Goal: Task Accomplishment & Management: Manage account settings

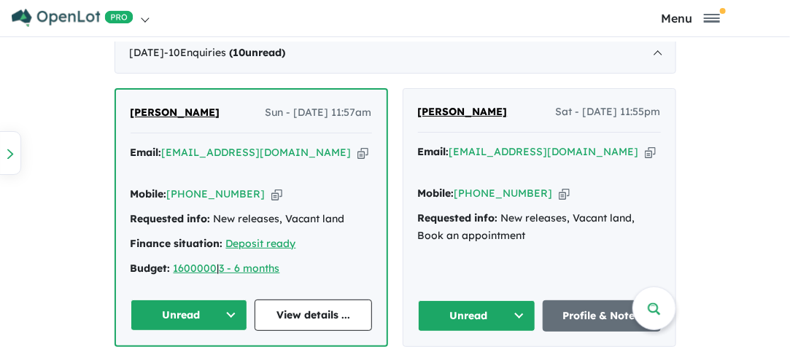
scroll to position [771, 0]
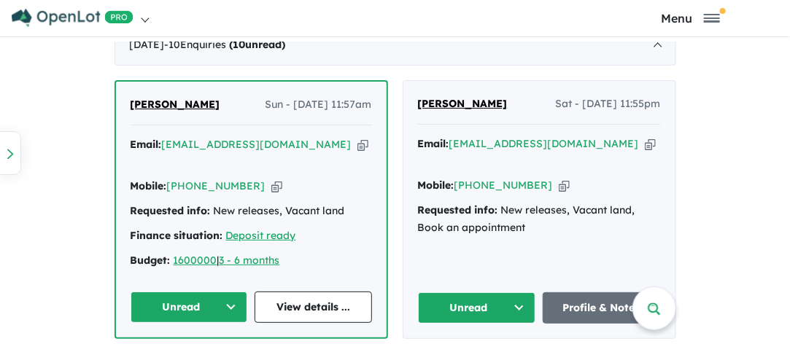
click at [180, 292] on button "Unread" at bounding box center [189, 307] width 117 height 31
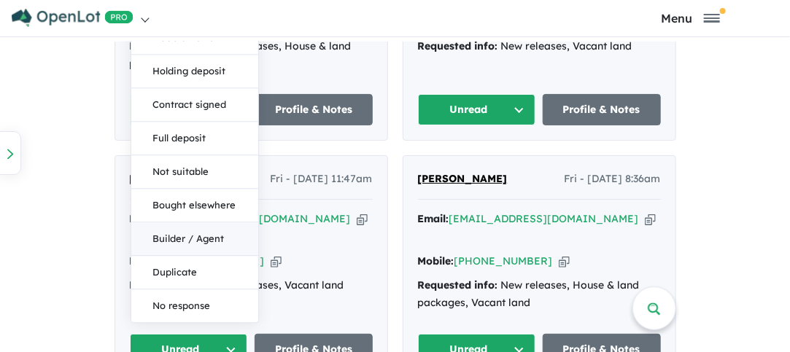
scroll to position [990, 0]
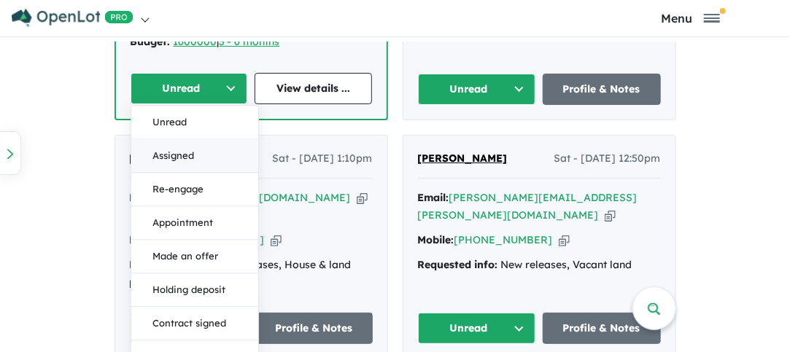
click at [162, 139] on button "Assigned" at bounding box center [194, 156] width 127 height 34
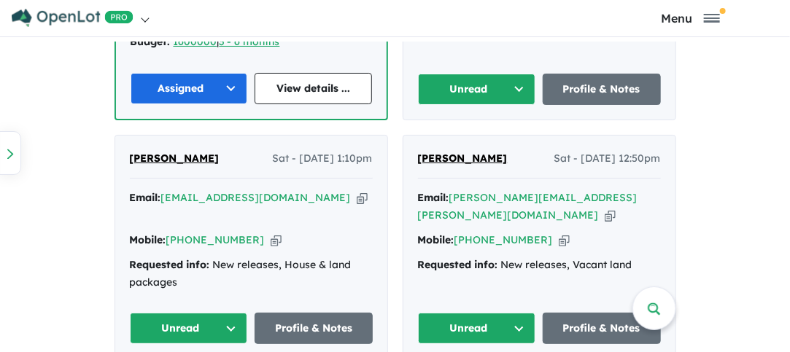
click at [473, 74] on button "Unread" at bounding box center [477, 89] width 118 height 31
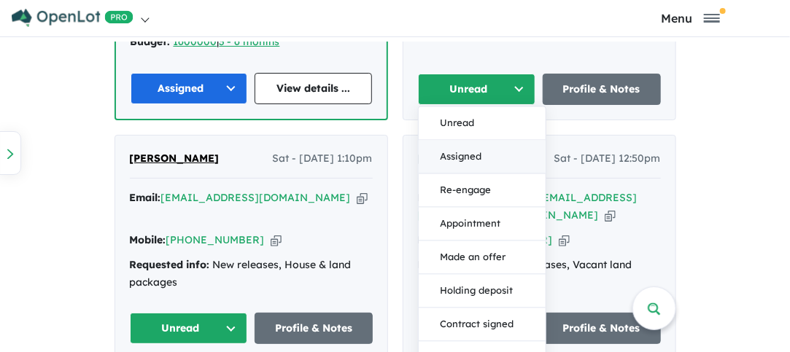
click at [466, 140] on button "Assigned" at bounding box center [482, 157] width 127 height 34
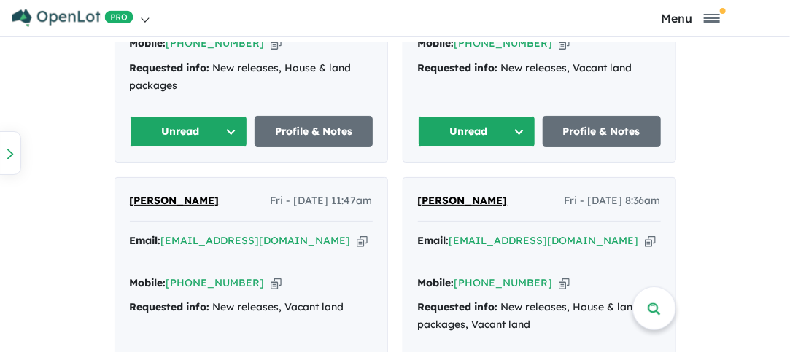
scroll to position [1209, 0]
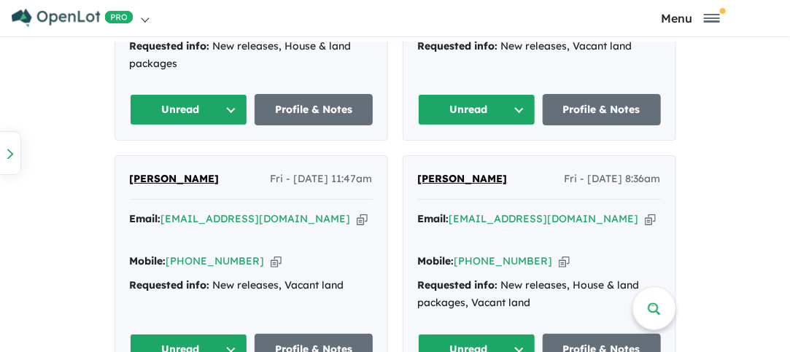
click at [161, 334] on button "Unread" at bounding box center [189, 349] width 118 height 31
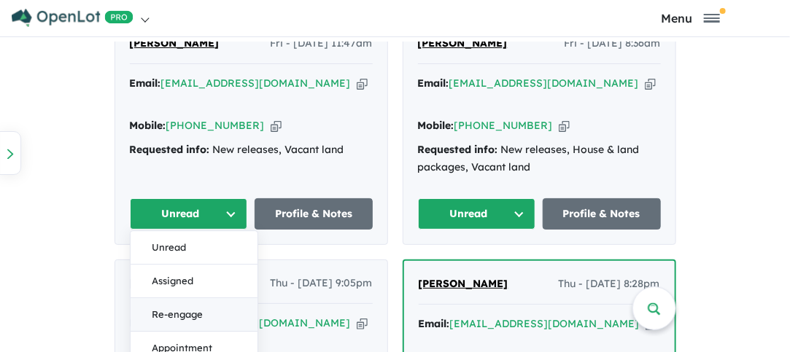
scroll to position [1355, 0]
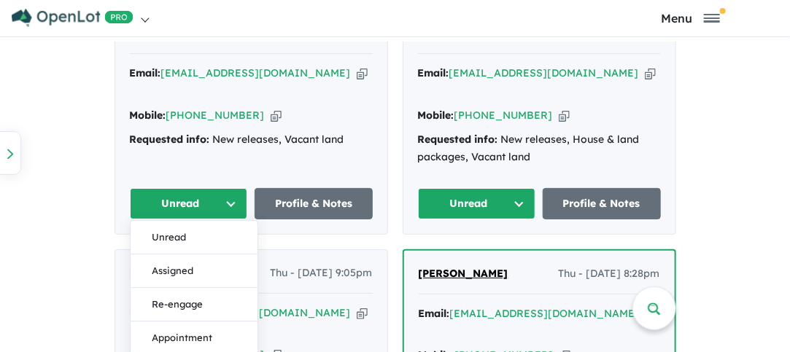
drag, startPoint x: 164, startPoint y: 205, endPoint x: 180, endPoint y: 205, distance: 15.3
click at [165, 255] on button "Assigned" at bounding box center [194, 272] width 127 height 34
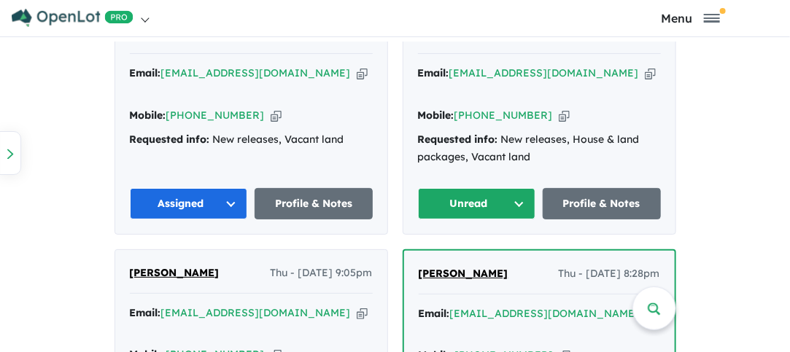
click at [465, 188] on button "Unread" at bounding box center [477, 203] width 118 height 31
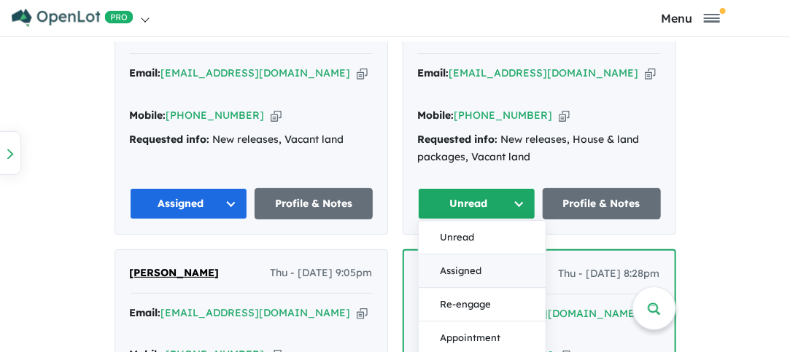
click at [466, 255] on button "Assigned" at bounding box center [482, 272] width 127 height 34
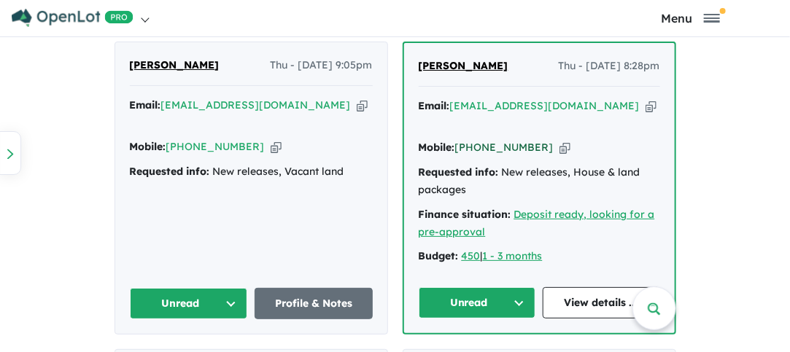
scroll to position [1574, 0]
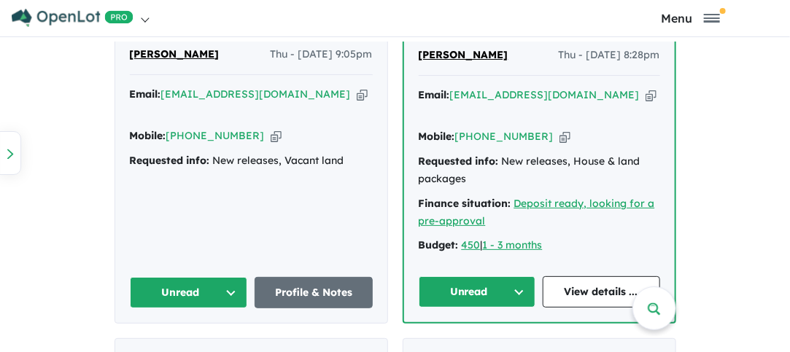
click at [171, 277] on button "Unread" at bounding box center [189, 292] width 118 height 31
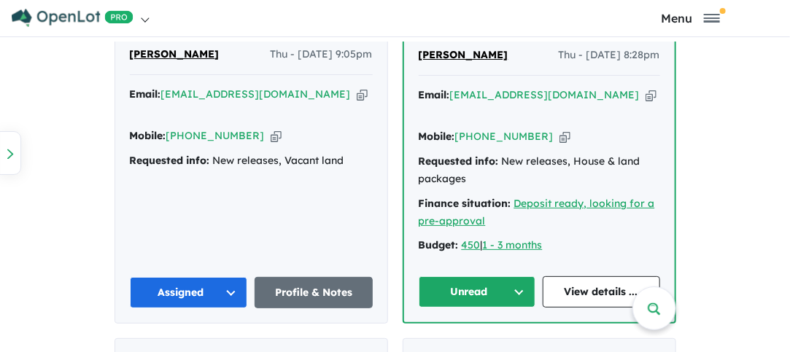
click at [480, 277] on button "Unread" at bounding box center [477, 292] width 117 height 31
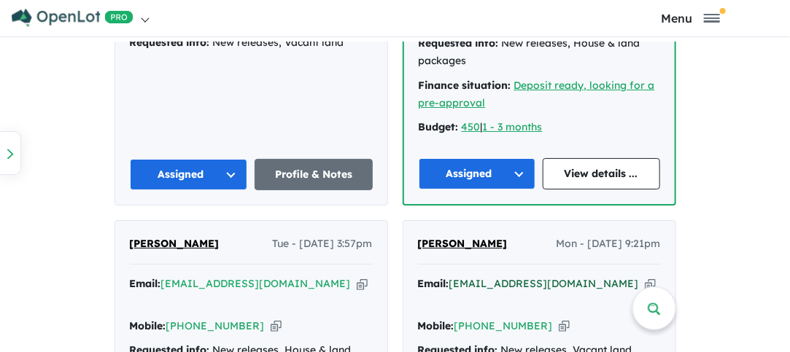
scroll to position [1720, 0]
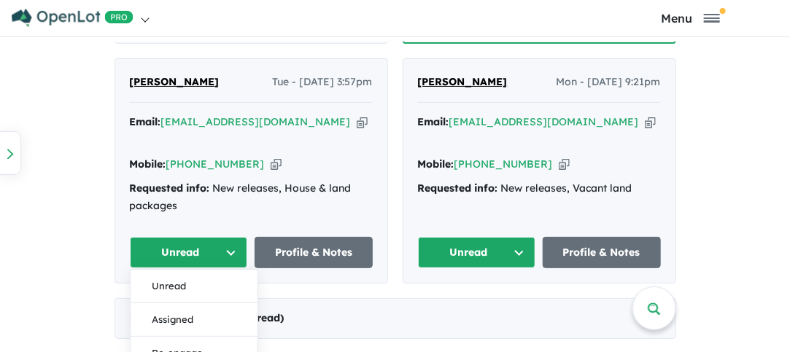
scroll to position [1866, 0]
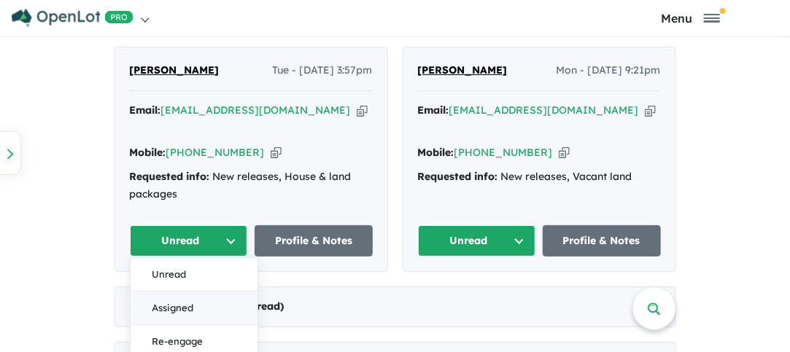
drag, startPoint x: 177, startPoint y: 215, endPoint x: 296, endPoint y: 209, distance: 119.1
click at [177, 292] on button "Assigned" at bounding box center [194, 309] width 127 height 34
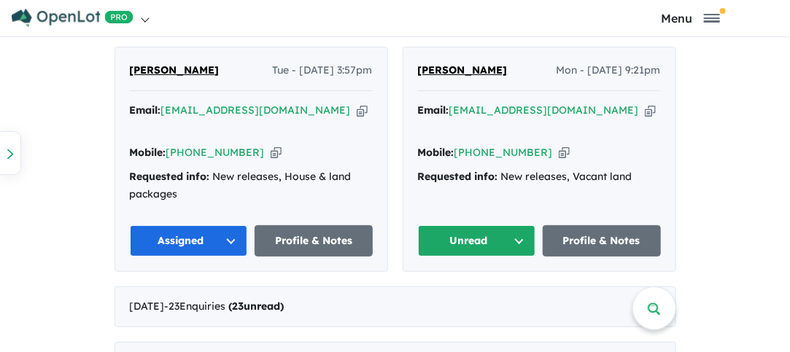
click at [482, 226] on button "Unread" at bounding box center [477, 241] width 118 height 31
click at [455, 292] on button "Assigned" at bounding box center [482, 309] width 127 height 34
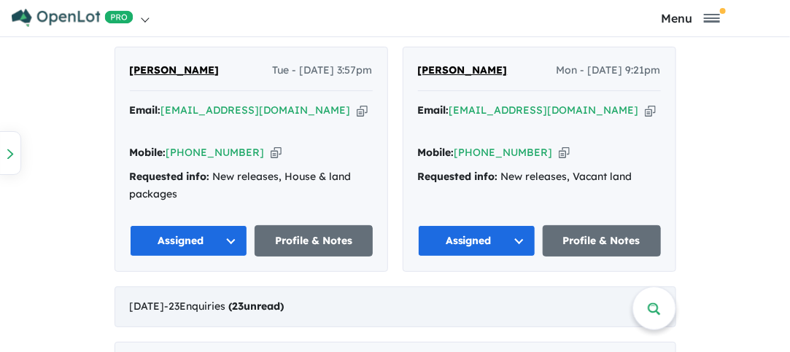
click at [652, 287] on div "[DATE] - 23 Enquir ies ( 23 unread)" at bounding box center [396, 307] width 562 height 41
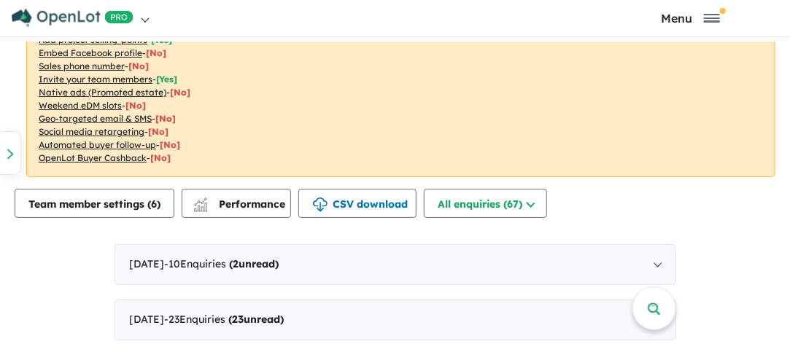
scroll to position [568, 0]
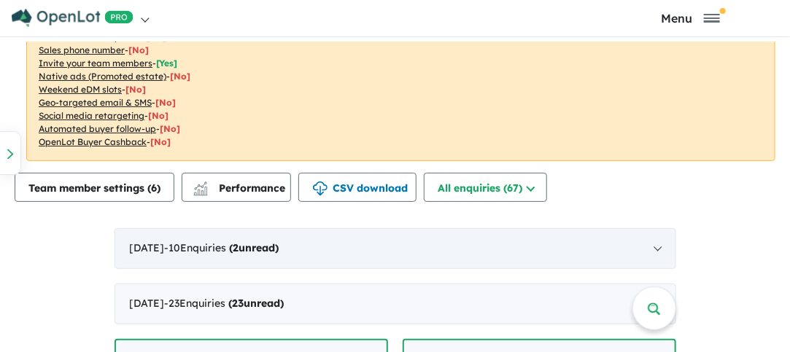
click at [280, 250] on strong "( 2 unread)" at bounding box center [255, 248] width 50 height 13
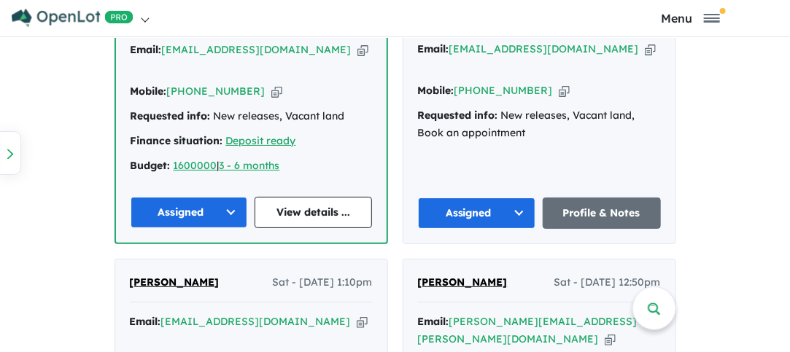
scroll to position [1006, 0]
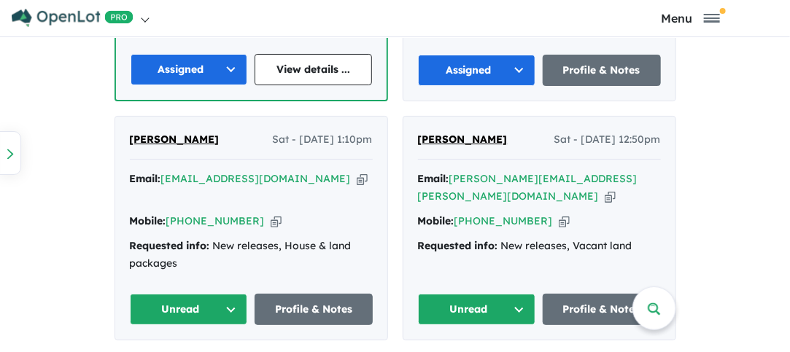
click at [503, 294] on button "Unread" at bounding box center [477, 309] width 118 height 31
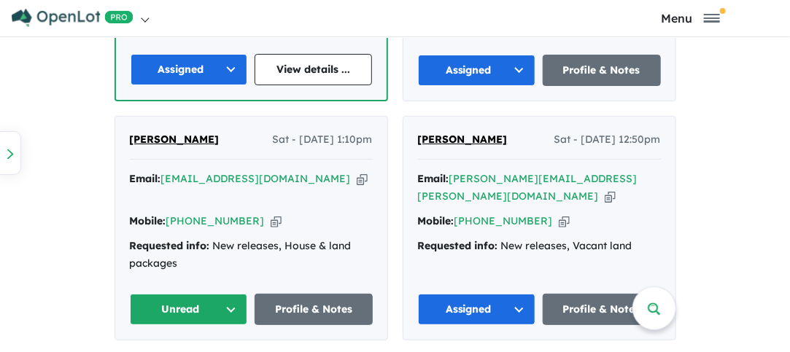
click at [185, 294] on button "Unread" at bounding box center [189, 309] width 118 height 31
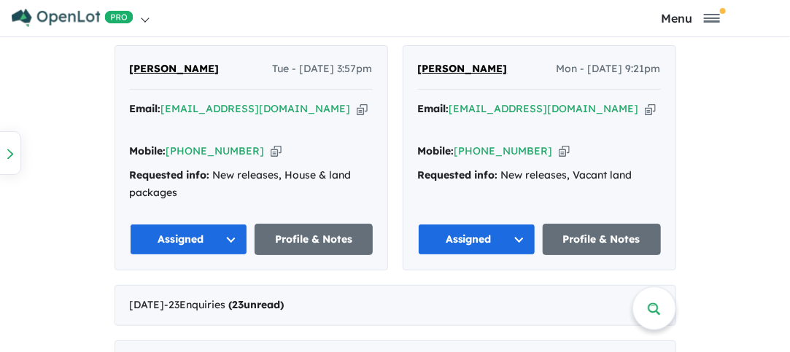
scroll to position [1881, 0]
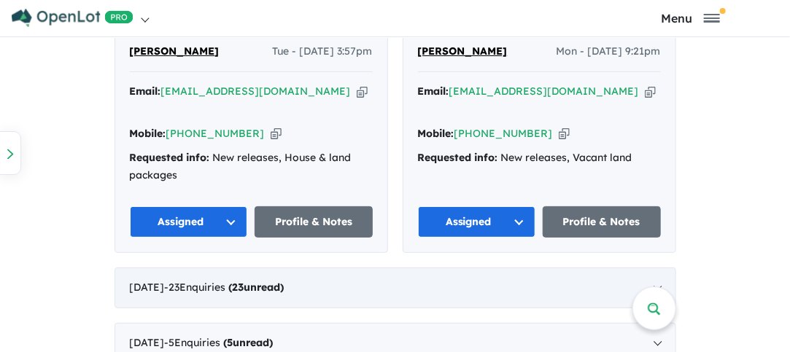
click at [654, 268] on div "[DATE] - 23 Enquir ies ( 23 unread)" at bounding box center [396, 288] width 562 height 41
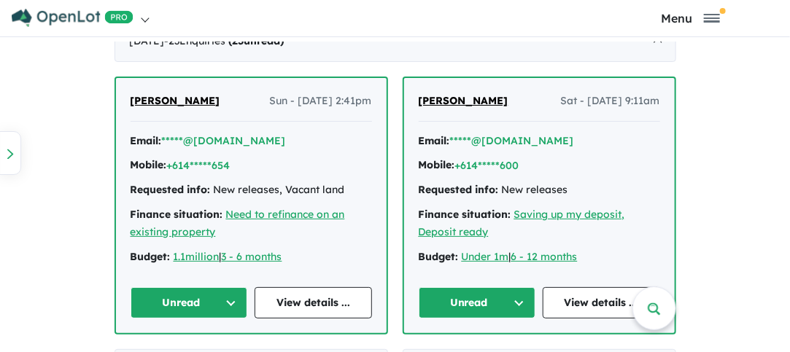
scroll to position [933, 0]
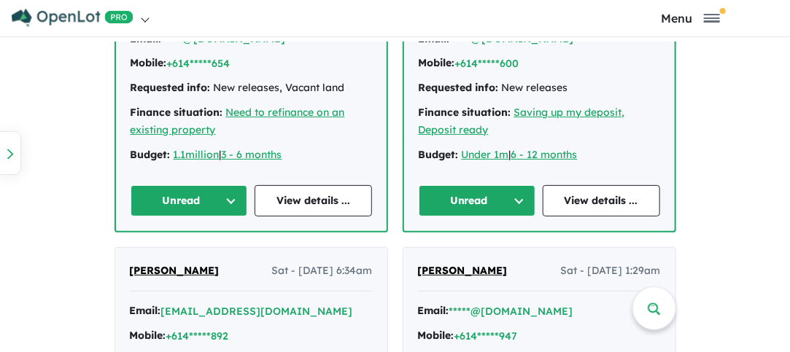
click at [182, 201] on button "Unread" at bounding box center [189, 200] width 117 height 31
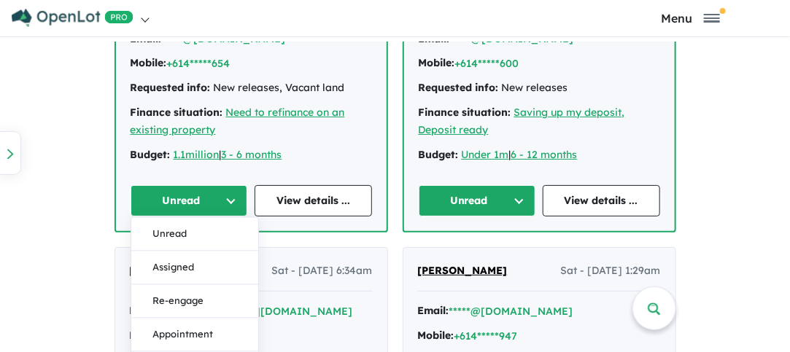
click at [165, 266] on button "Assigned" at bounding box center [194, 269] width 127 height 34
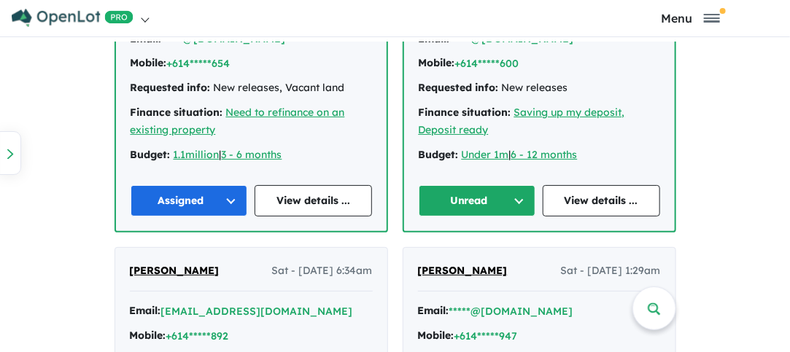
click at [460, 204] on button "Unread" at bounding box center [477, 200] width 117 height 31
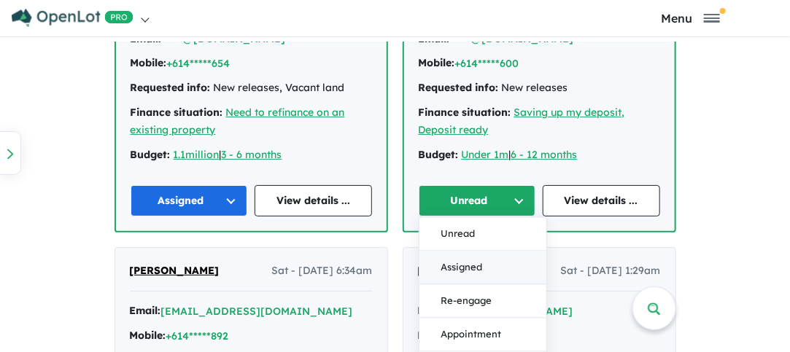
click at [458, 265] on button "Assigned" at bounding box center [483, 269] width 127 height 34
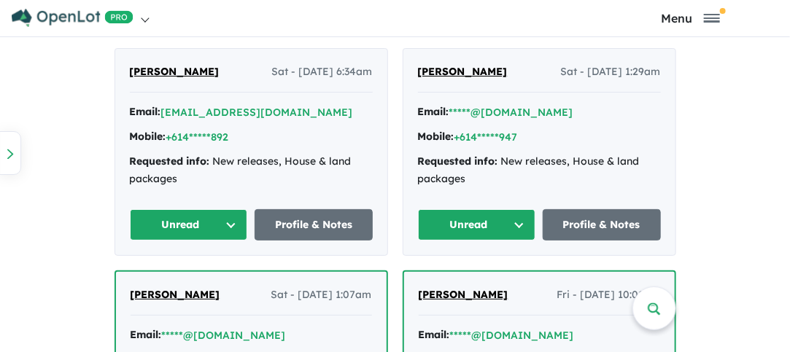
scroll to position [1152, 0]
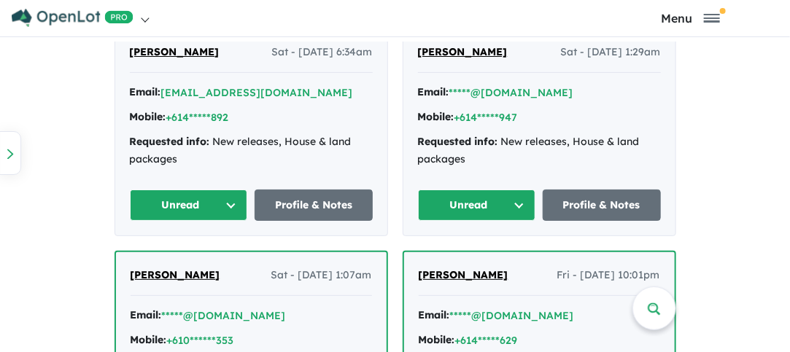
click at [172, 196] on button "Unread" at bounding box center [189, 205] width 118 height 31
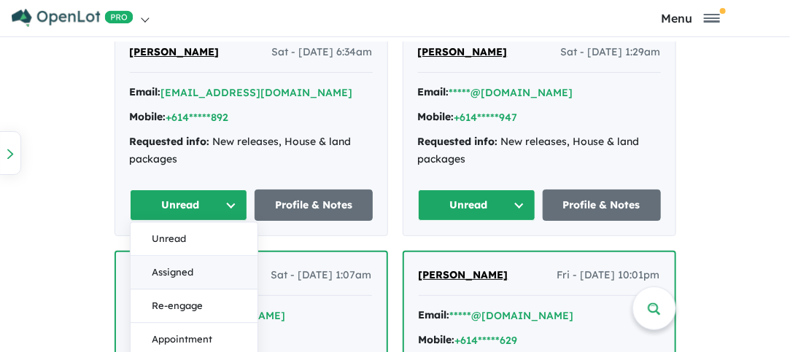
click at [162, 271] on button "Assigned" at bounding box center [194, 273] width 127 height 34
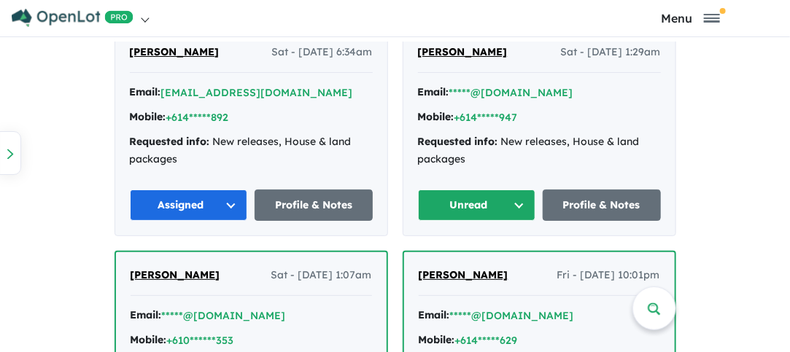
drag, startPoint x: 473, startPoint y: 197, endPoint x: 470, endPoint y: 217, distance: 19.9
click at [473, 198] on button "Unread" at bounding box center [477, 205] width 118 height 31
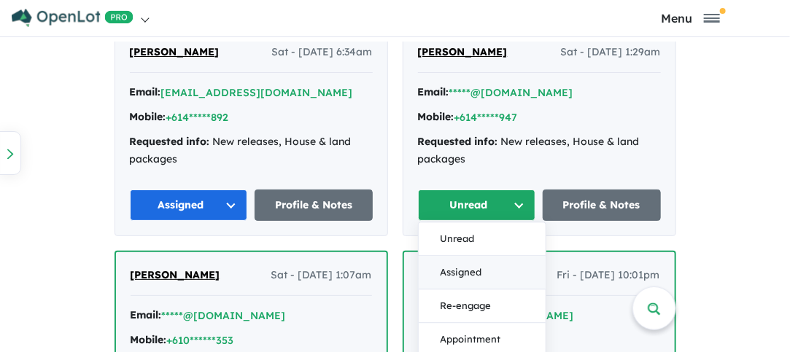
click at [451, 262] on button "Assigned" at bounding box center [482, 273] width 127 height 34
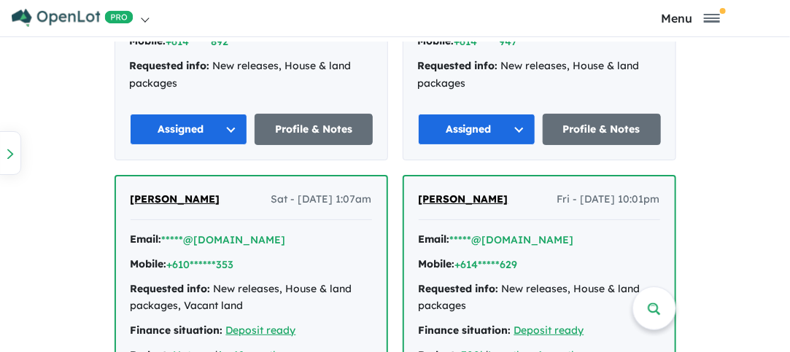
scroll to position [1444, 0]
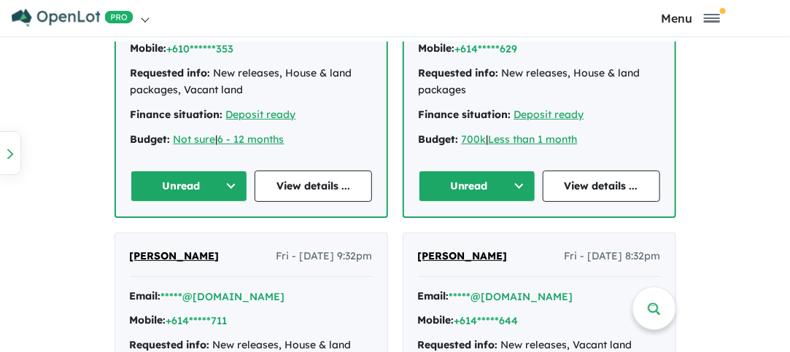
click at [166, 177] on button "Unread" at bounding box center [189, 186] width 117 height 31
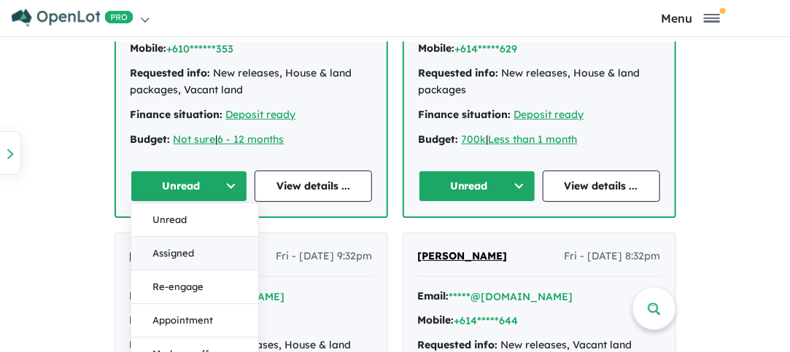
click at [166, 246] on button "Assigned" at bounding box center [194, 254] width 127 height 34
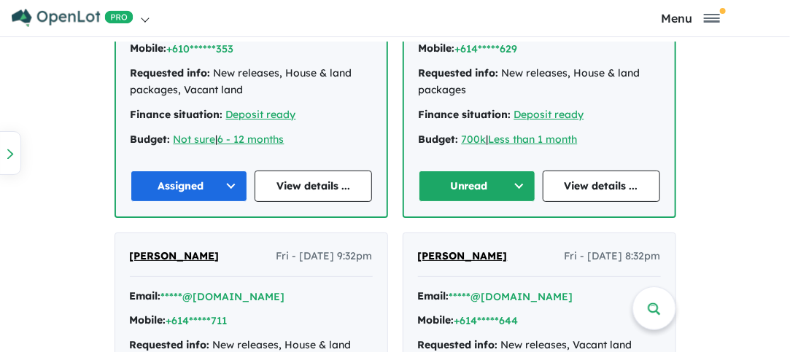
click at [467, 178] on button "Unread" at bounding box center [477, 186] width 117 height 31
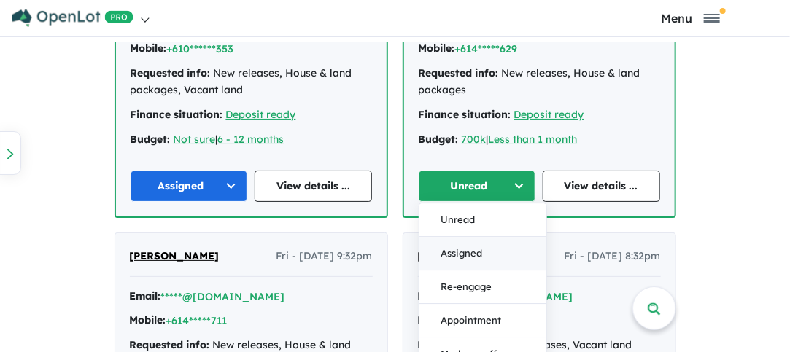
click at [464, 252] on button "Assigned" at bounding box center [483, 254] width 127 height 34
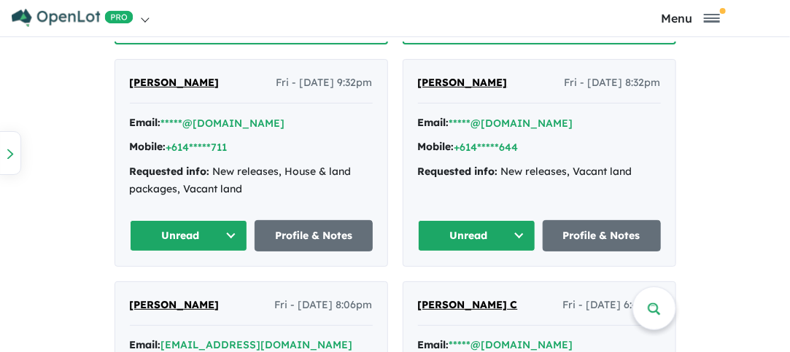
scroll to position [1662, 0]
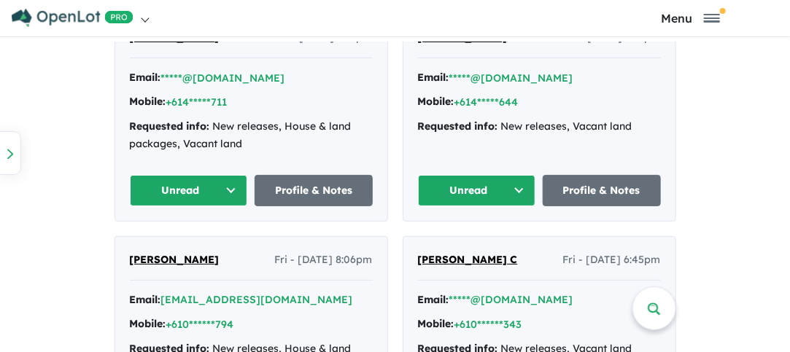
click at [166, 181] on button "Unread" at bounding box center [189, 190] width 118 height 31
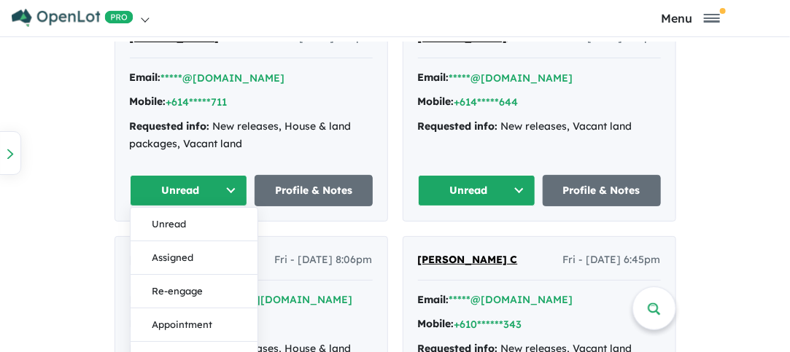
drag, startPoint x: 177, startPoint y: 254, endPoint x: 334, endPoint y: 250, distance: 157.7
click at [178, 255] on button "Assigned" at bounding box center [194, 259] width 127 height 34
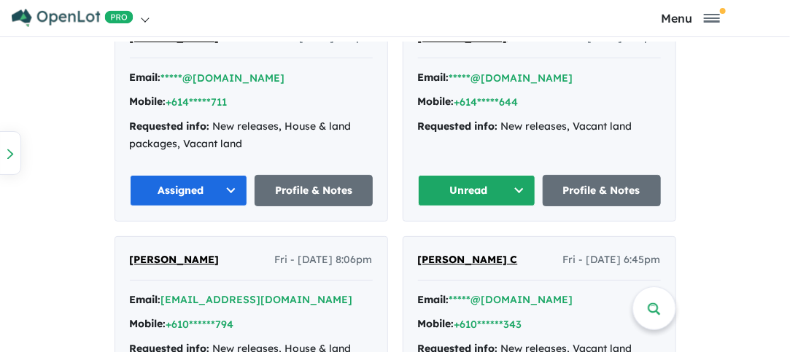
click at [474, 183] on button "Unread" at bounding box center [477, 190] width 118 height 31
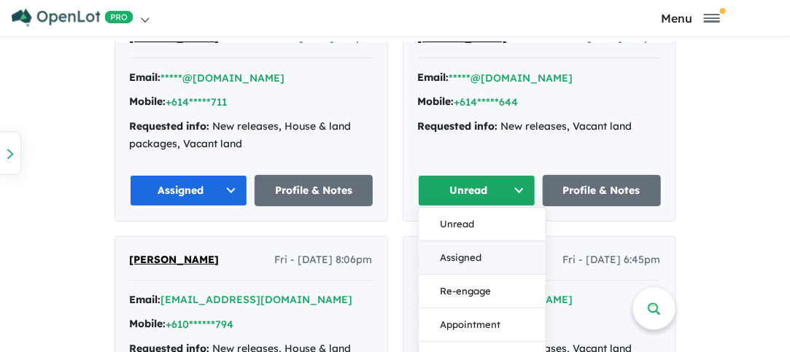
click at [455, 247] on button "Assigned" at bounding box center [482, 259] width 127 height 34
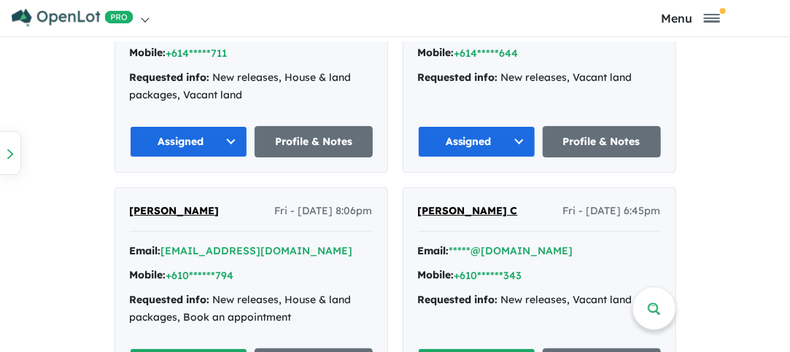
scroll to position [1881, 0]
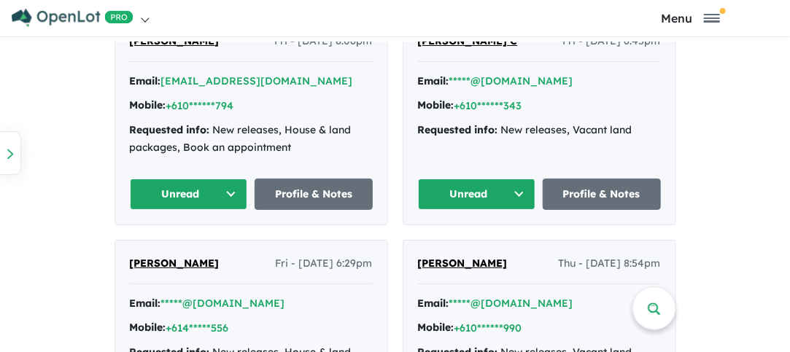
click at [174, 185] on button "Unread" at bounding box center [189, 194] width 118 height 31
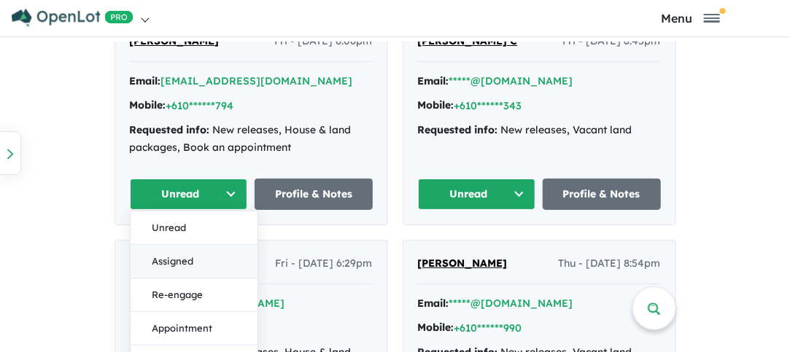
click at [170, 255] on button "Assigned" at bounding box center [194, 262] width 127 height 34
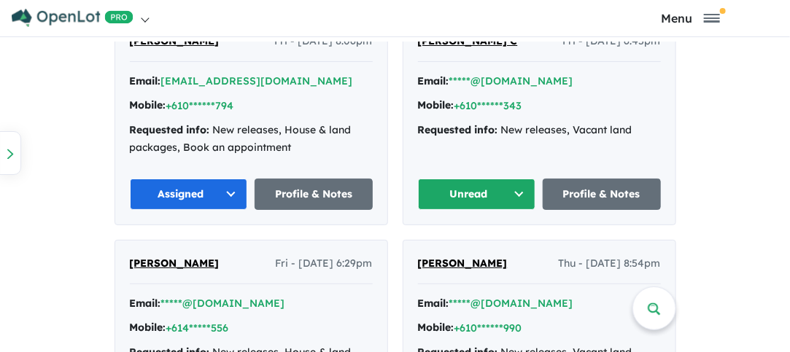
click at [480, 190] on button "Unread" at bounding box center [477, 194] width 118 height 31
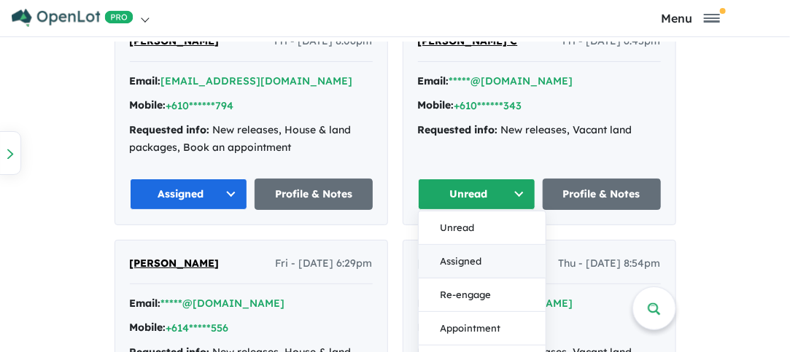
click at [458, 249] on button "Assigned" at bounding box center [482, 262] width 127 height 34
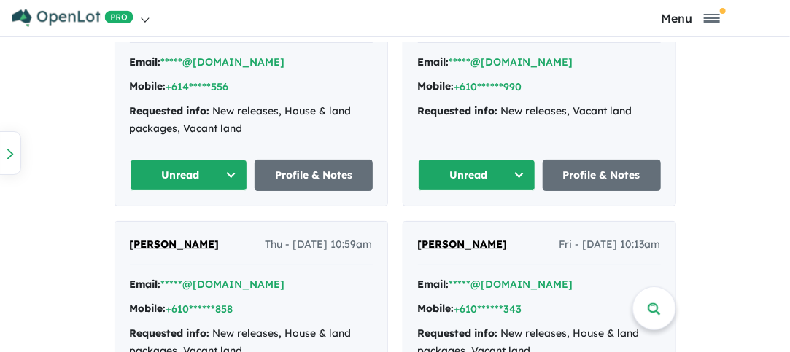
scroll to position [2173, 0]
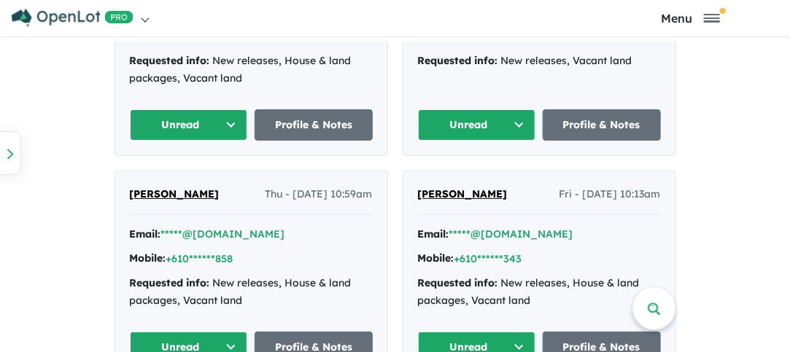
click at [167, 119] on button "Unread" at bounding box center [189, 124] width 118 height 31
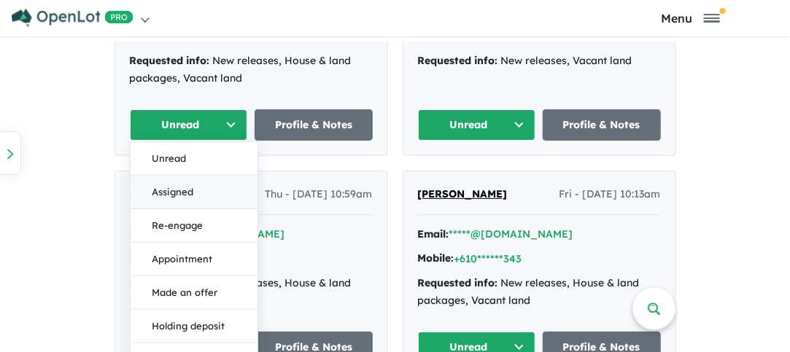
click at [173, 185] on button "Assigned" at bounding box center [194, 193] width 127 height 34
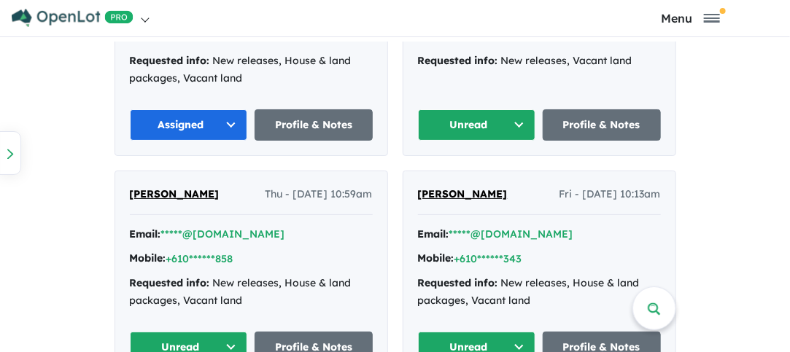
drag, startPoint x: 485, startPoint y: 113, endPoint x: 471, endPoint y: 128, distance: 20.1
click at [484, 113] on button "Unread" at bounding box center [477, 124] width 118 height 31
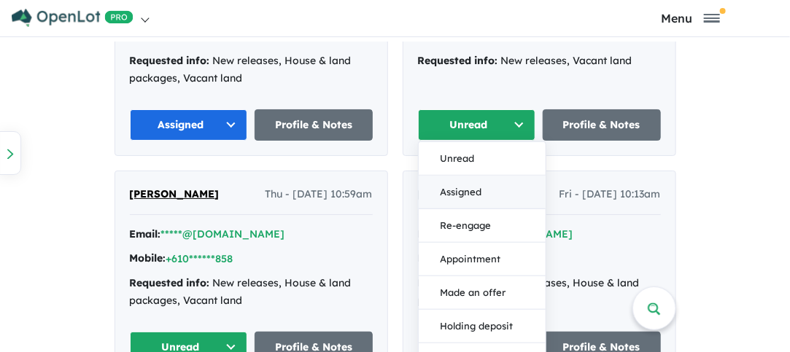
click at [455, 184] on button "Assigned" at bounding box center [482, 193] width 127 height 34
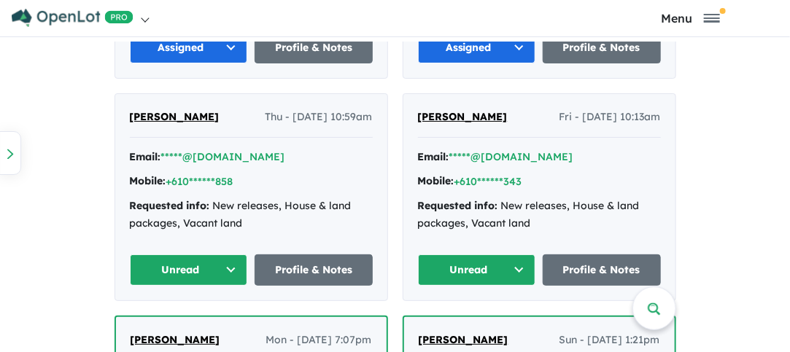
scroll to position [2392, 0]
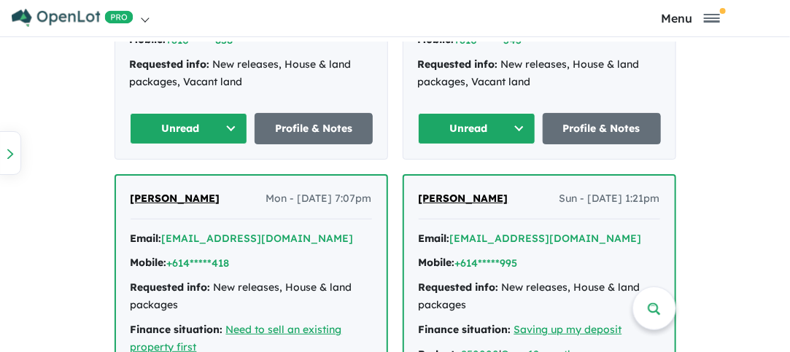
click at [169, 127] on button "Unread" at bounding box center [189, 128] width 118 height 31
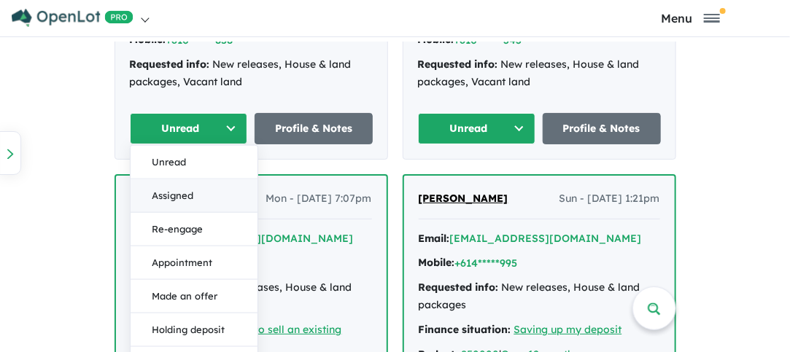
click at [163, 189] on button "Assigned" at bounding box center [194, 197] width 127 height 34
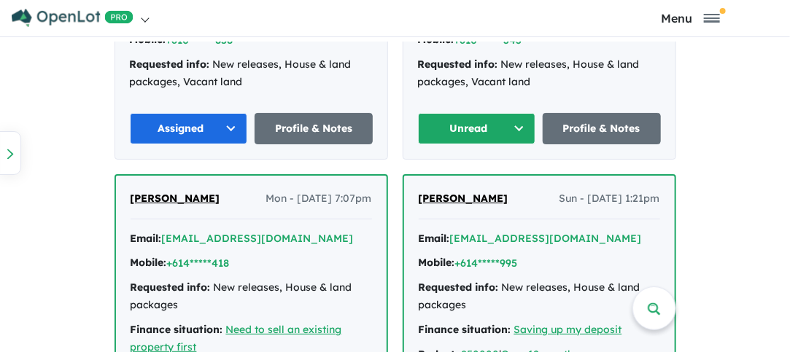
drag, startPoint x: 479, startPoint y: 113, endPoint x: 476, endPoint y: 136, distance: 22.9
click at [479, 113] on button "Unread" at bounding box center [477, 128] width 118 height 31
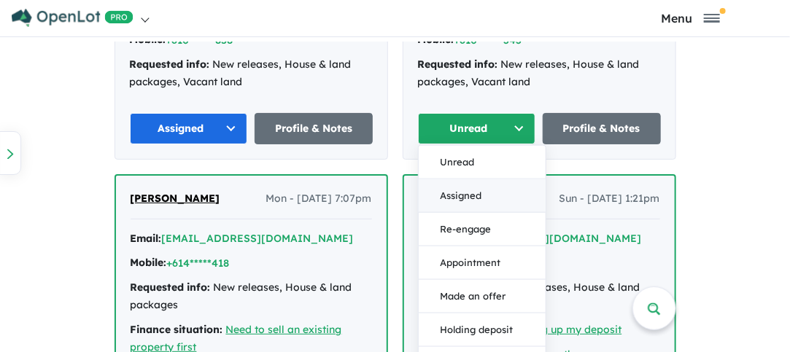
click at [459, 183] on button "Assigned" at bounding box center [482, 197] width 127 height 34
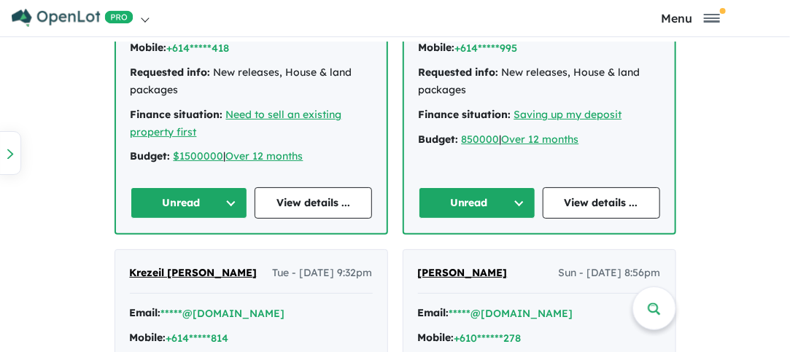
scroll to position [2611, 0]
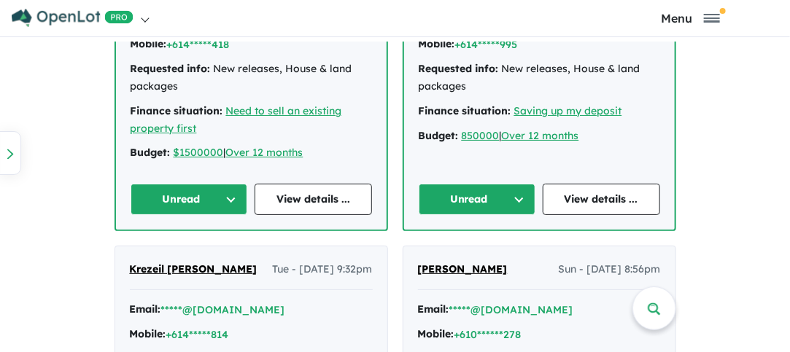
click at [164, 192] on button "Unread" at bounding box center [189, 199] width 117 height 31
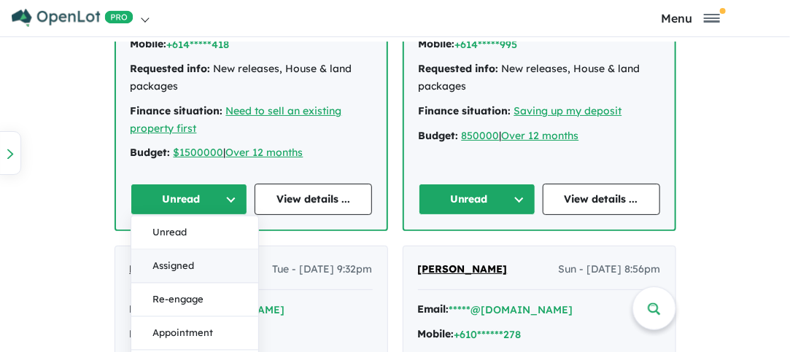
click at [167, 256] on button "Assigned" at bounding box center [194, 267] width 127 height 34
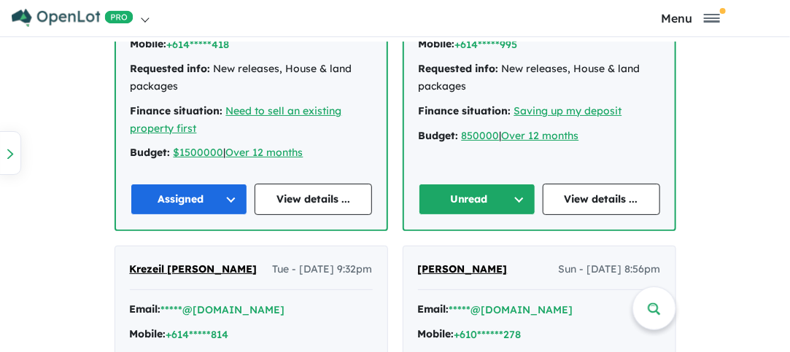
click at [465, 196] on button "Unread" at bounding box center [477, 199] width 117 height 31
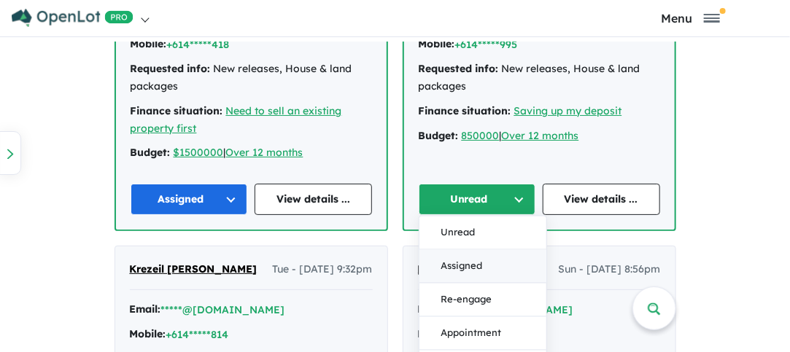
click at [460, 255] on button "Assigned" at bounding box center [483, 267] width 127 height 34
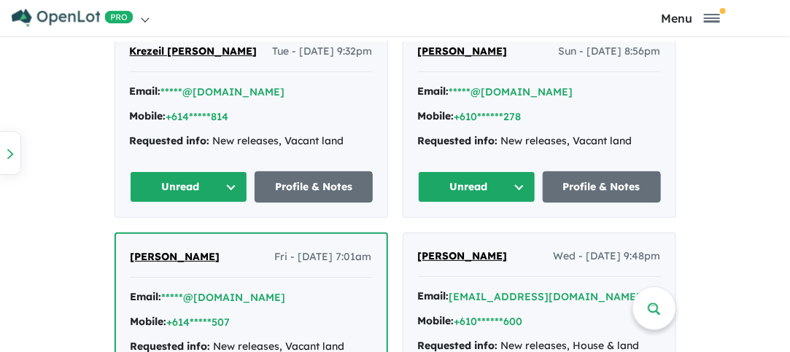
scroll to position [2830, 0]
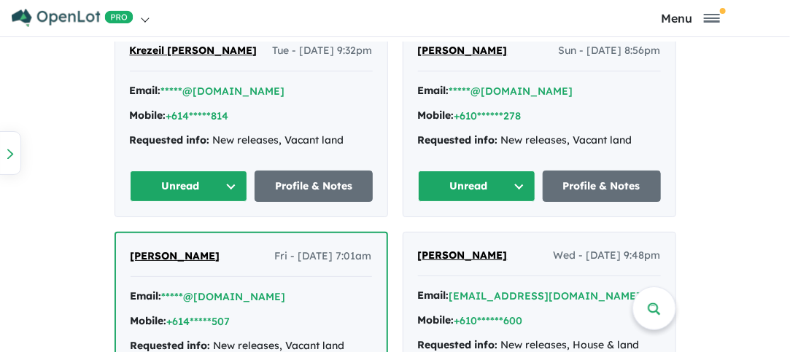
click at [163, 176] on button "Unread" at bounding box center [189, 186] width 118 height 31
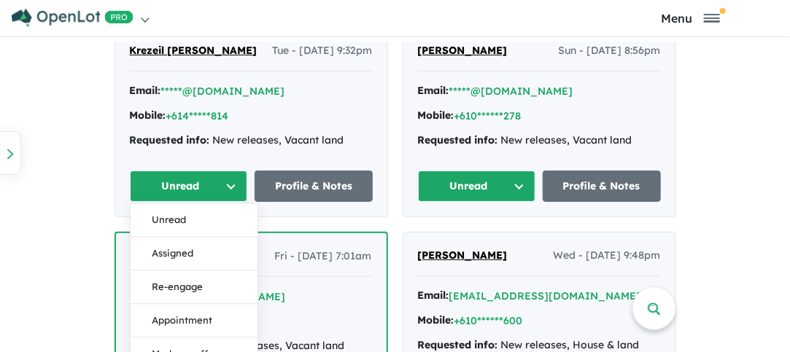
click at [170, 241] on button "Assigned" at bounding box center [194, 254] width 127 height 34
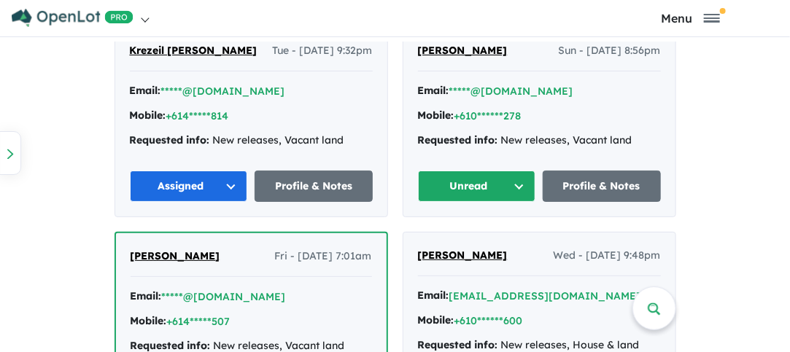
click at [483, 171] on button "Unread" at bounding box center [477, 186] width 118 height 31
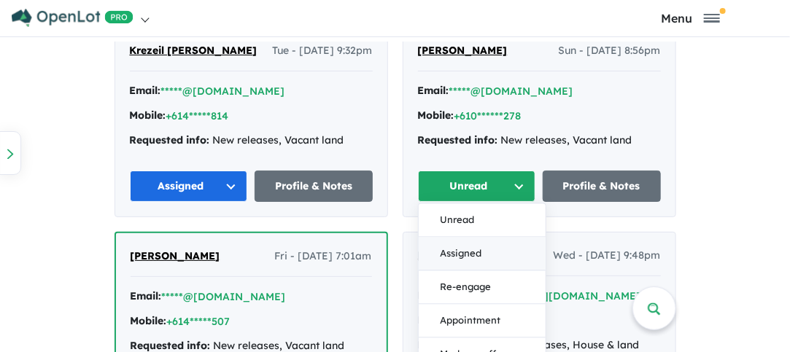
click at [452, 244] on button "Assigned" at bounding box center [482, 254] width 127 height 34
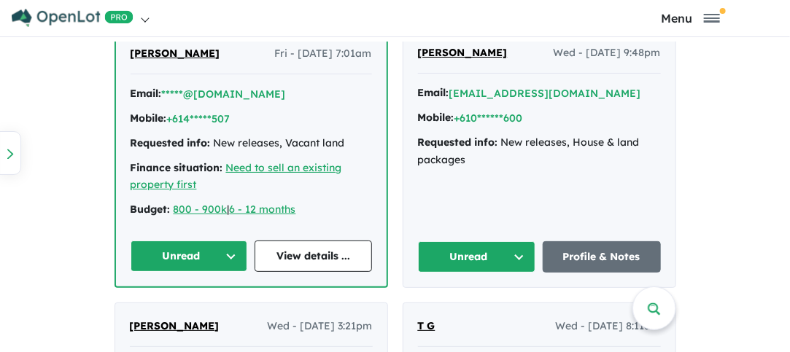
scroll to position [3049, 0]
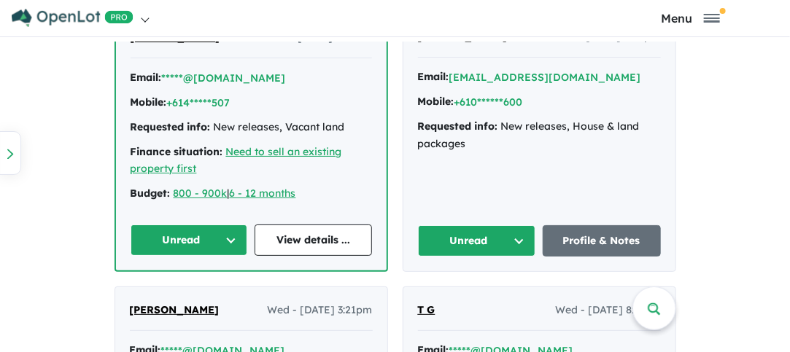
click at [166, 229] on button "Unread" at bounding box center [189, 240] width 117 height 31
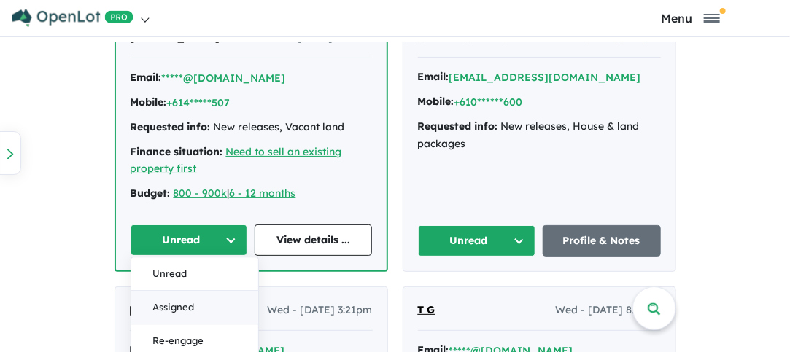
click at [164, 297] on button "Assigned" at bounding box center [194, 308] width 127 height 34
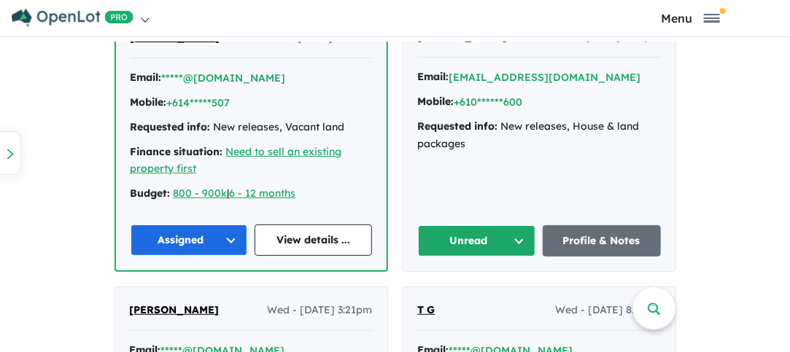
click at [485, 226] on button "Unread" at bounding box center [477, 241] width 118 height 31
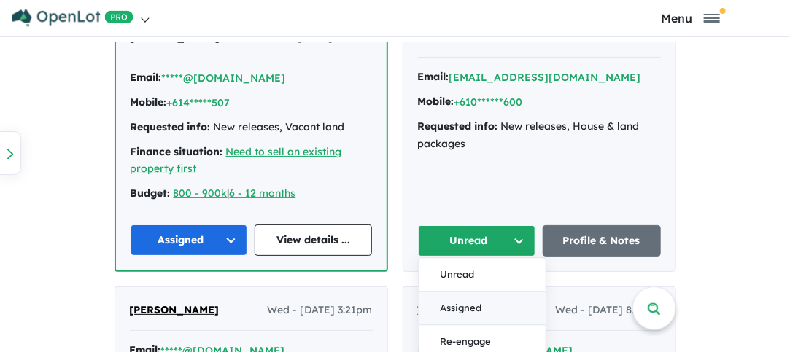
click at [459, 300] on button "Assigned" at bounding box center [482, 309] width 127 height 34
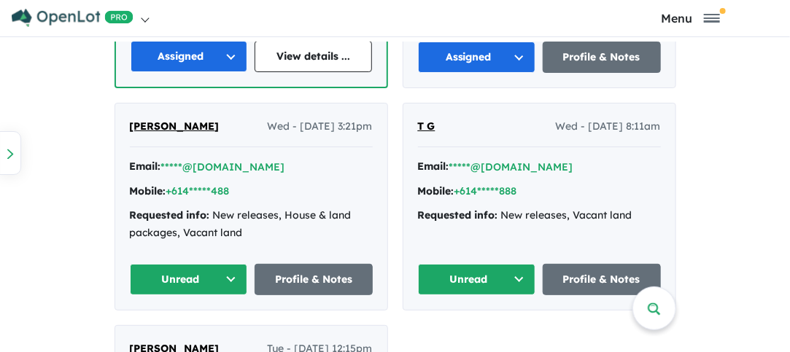
scroll to position [3268, 0]
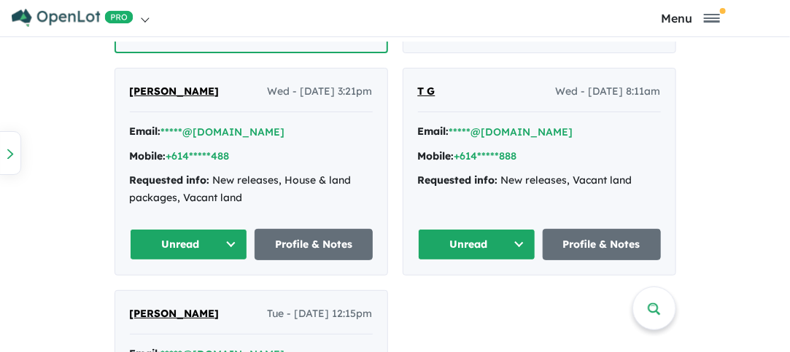
click at [181, 229] on button "Unread" at bounding box center [189, 244] width 118 height 31
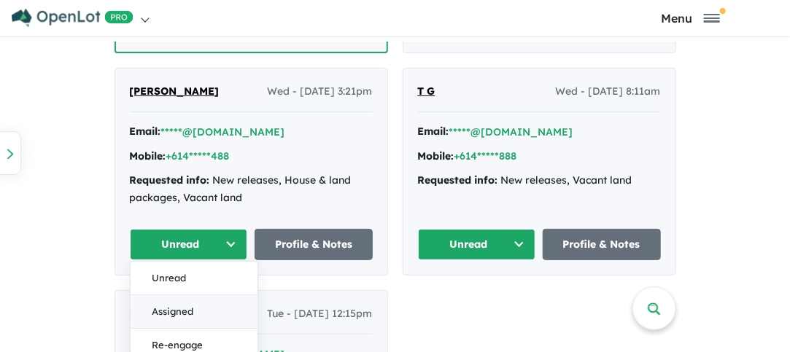
click at [159, 301] on button "Assigned" at bounding box center [194, 313] width 127 height 34
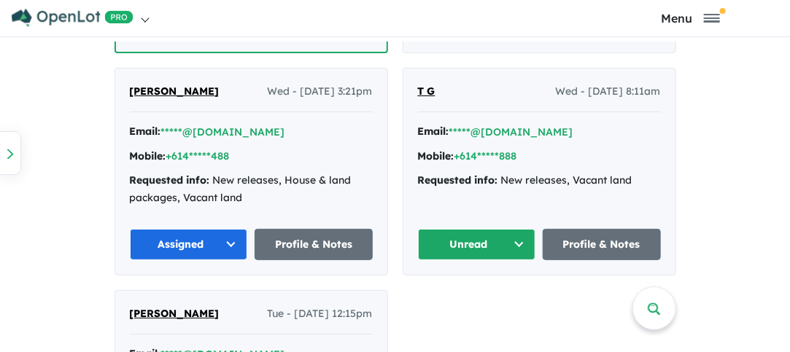
click at [463, 235] on button "Unread" at bounding box center [477, 244] width 118 height 31
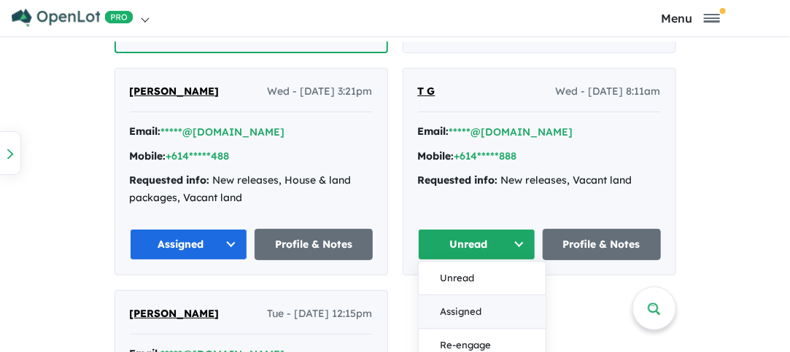
click at [453, 299] on button "Assigned" at bounding box center [482, 313] width 127 height 34
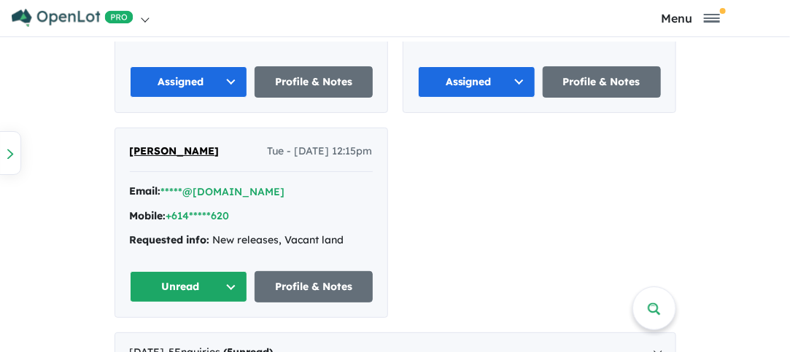
scroll to position [3487, 0]
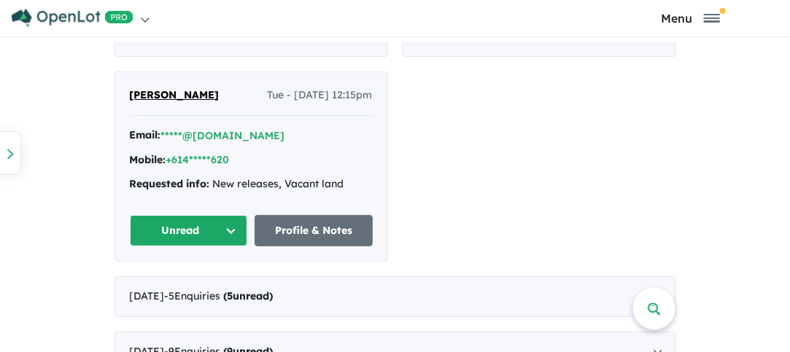
click at [182, 244] on button "Unread" at bounding box center [189, 230] width 118 height 31
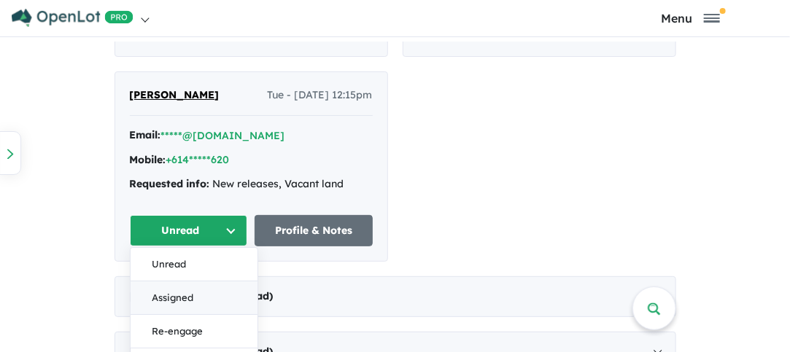
drag, startPoint x: 175, startPoint y: 301, endPoint x: 187, endPoint y: 299, distance: 11.8
click at [176, 301] on button "Assigned" at bounding box center [194, 299] width 127 height 34
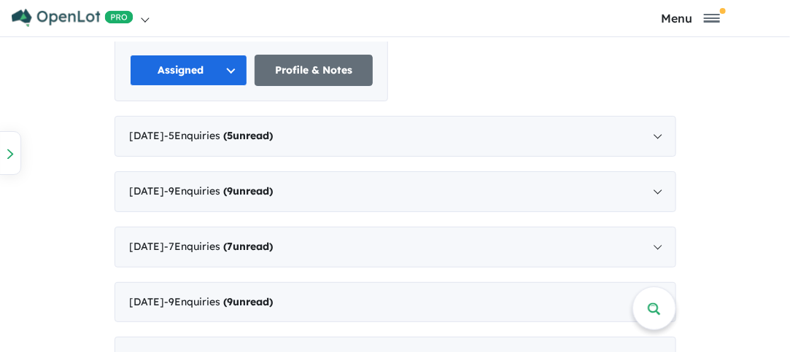
scroll to position [3706, 0]
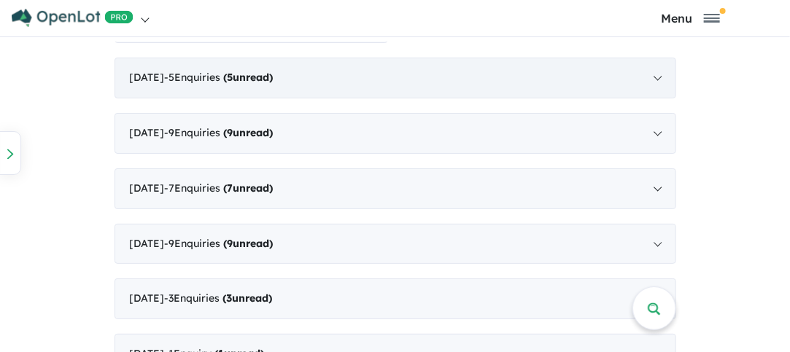
click at [658, 83] on div "[DATE] - 5 Enquir ies ( 5 unread)" at bounding box center [396, 78] width 562 height 41
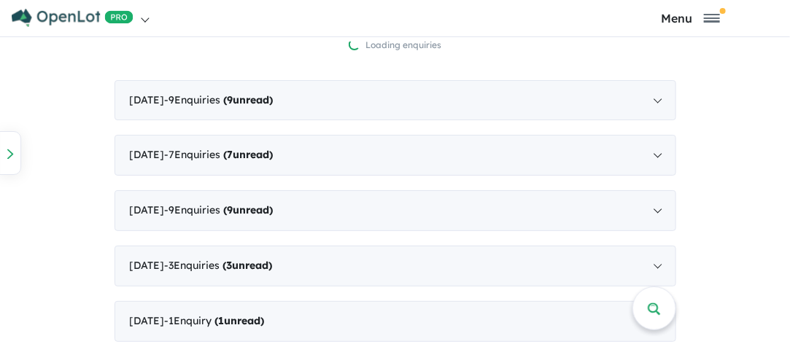
scroll to position [892, 0]
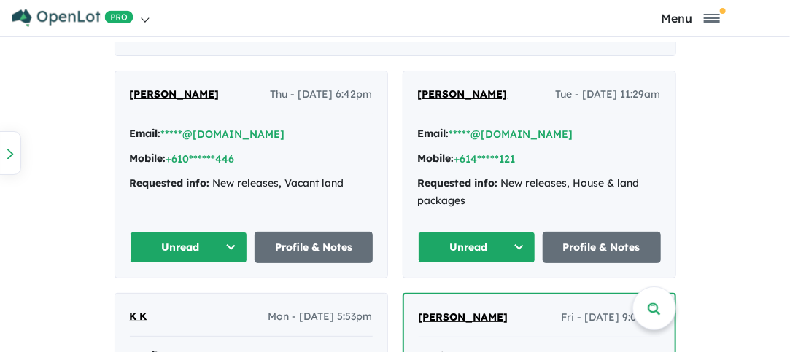
click at [166, 227] on div "[PERSON_NAME] Thu - [DATE] 6:42pm Email: *****@[DOMAIN_NAME] Mobile: +610******…" at bounding box center [251, 175] width 272 height 207
click at [168, 242] on button "Unread" at bounding box center [189, 247] width 118 height 31
drag, startPoint x: 166, startPoint y: 307, endPoint x: 298, endPoint y: 300, distance: 131.5
click at [168, 306] on button "Assigned" at bounding box center [194, 315] width 127 height 34
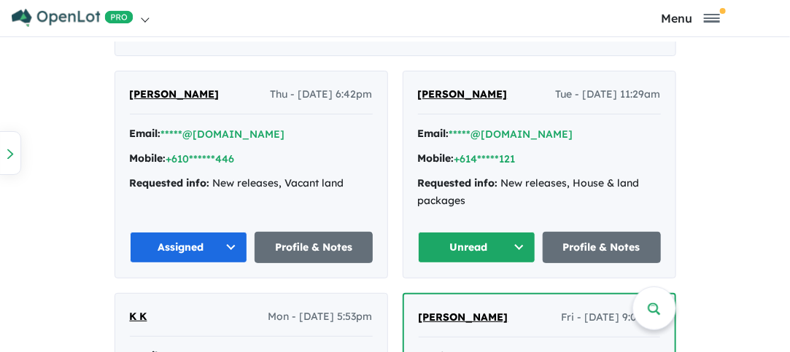
click at [475, 232] on button "Unread" at bounding box center [477, 247] width 118 height 31
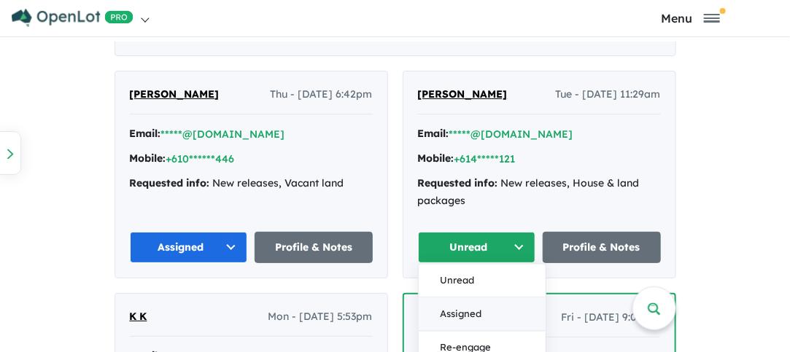
click at [444, 307] on button "Assigned" at bounding box center [482, 315] width 127 height 34
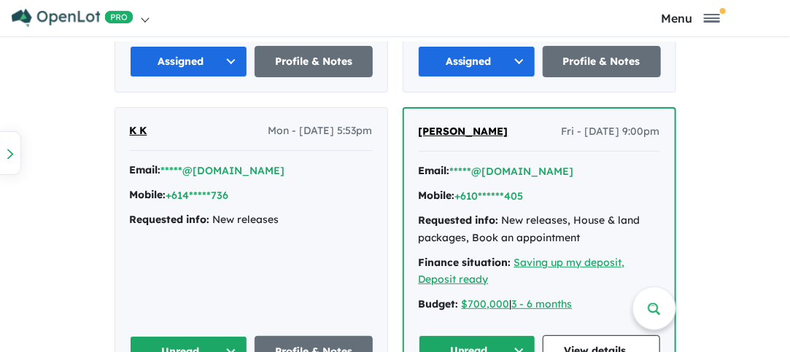
scroll to position [1184, 0]
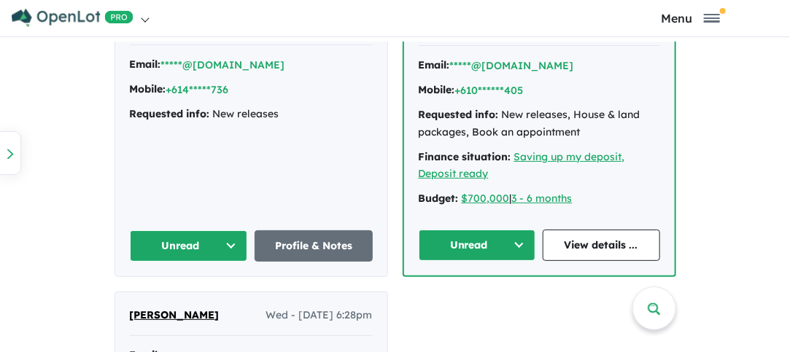
click at [154, 253] on button "Unread" at bounding box center [189, 246] width 118 height 31
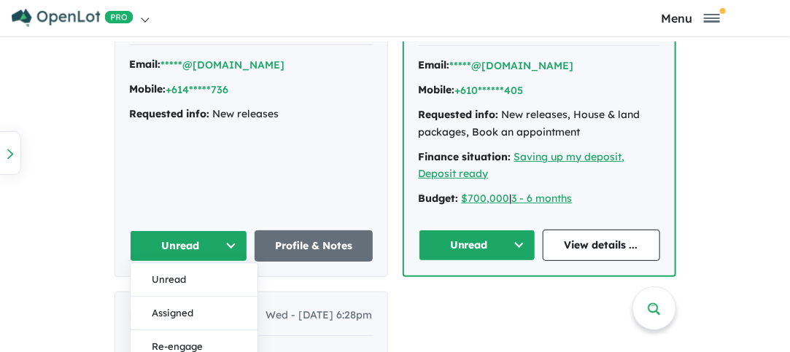
click at [156, 326] on button "Assigned" at bounding box center [194, 314] width 127 height 34
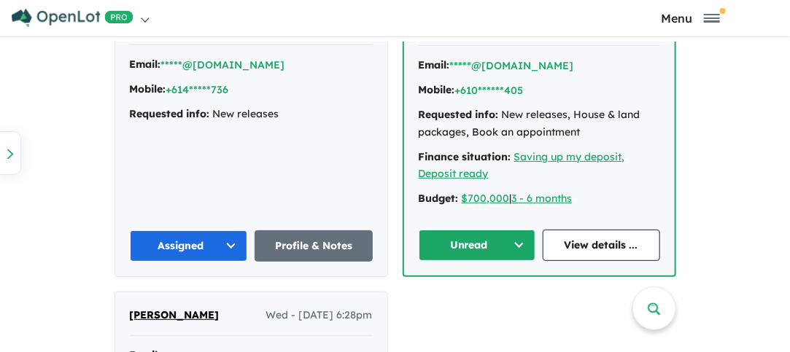
click at [450, 251] on button "Unread" at bounding box center [477, 245] width 117 height 31
click at [469, 323] on button "Assigned" at bounding box center [483, 313] width 127 height 34
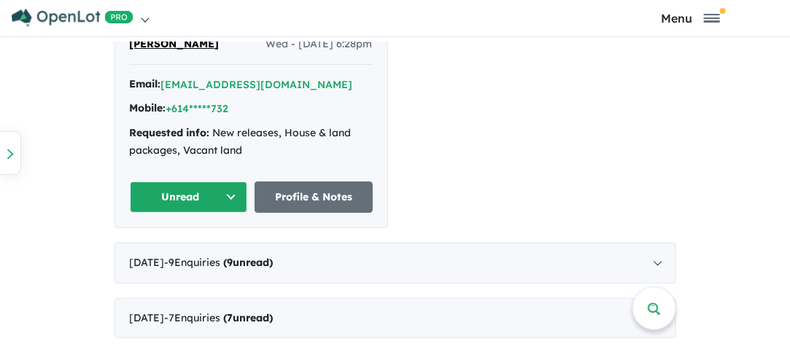
scroll to position [1476, 0]
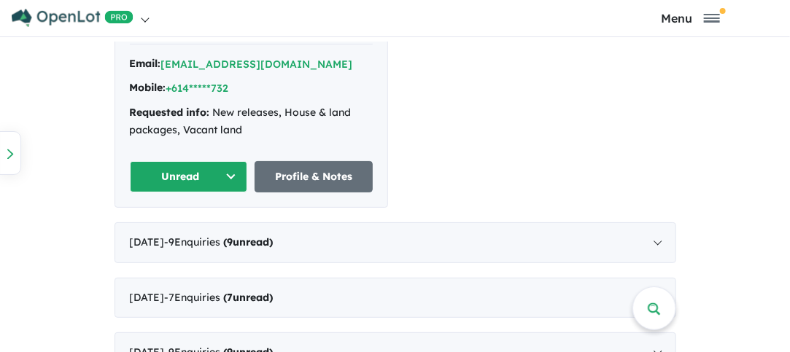
click at [170, 188] on button "Unread" at bounding box center [189, 176] width 118 height 31
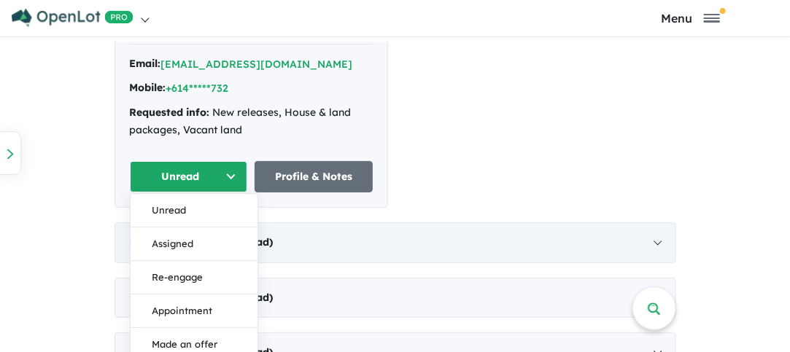
drag, startPoint x: 157, startPoint y: 255, endPoint x: 185, endPoint y: 244, distance: 30.5
click at [158, 255] on button "Assigned" at bounding box center [194, 245] width 127 height 34
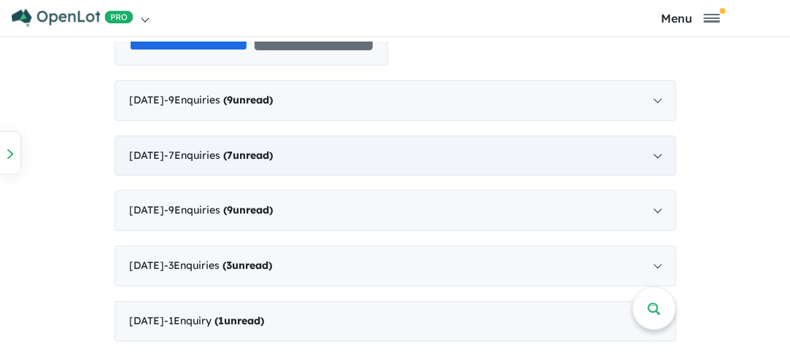
scroll to position [1626, 0]
click at [658, 104] on div "[DATE] - 9 Enquir ies ( 9 unread)" at bounding box center [396, 100] width 562 height 41
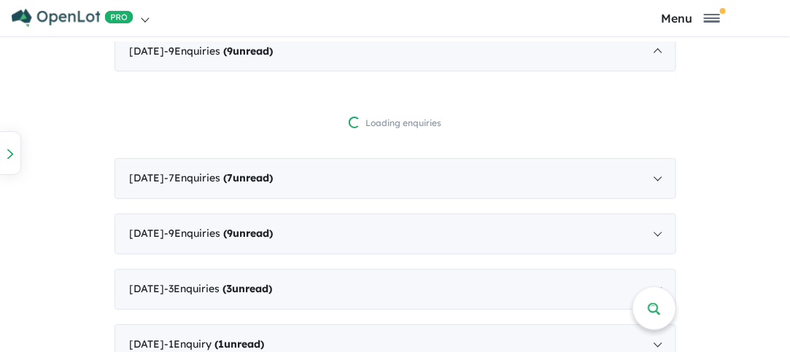
scroll to position [906, 0]
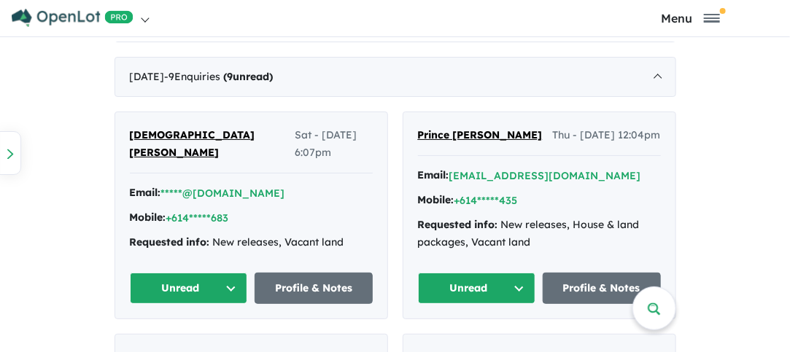
click at [172, 288] on button "Unread" at bounding box center [189, 288] width 118 height 31
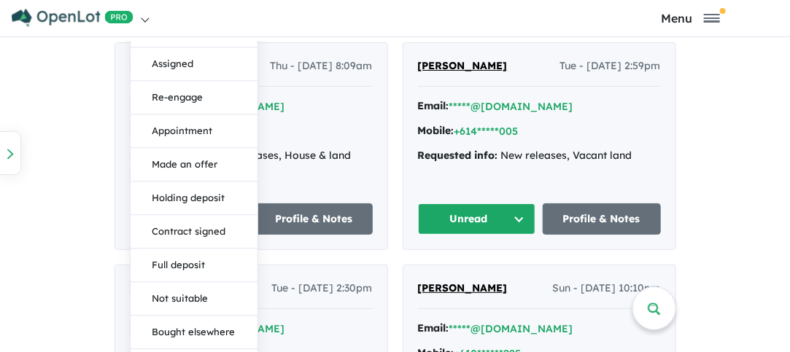
scroll to position [1052, 0]
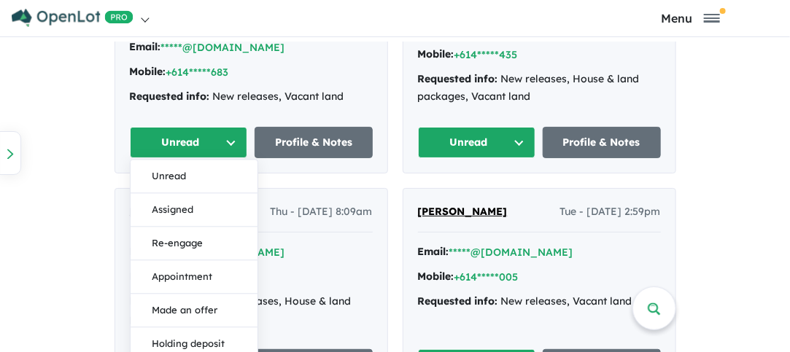
click at [713, 168] on div "View all projects in your account Everdene Estate - [GEOGRAPHIC_DATA] 20 % READ…" at bounding box center [395, 179] width 790 height 2378
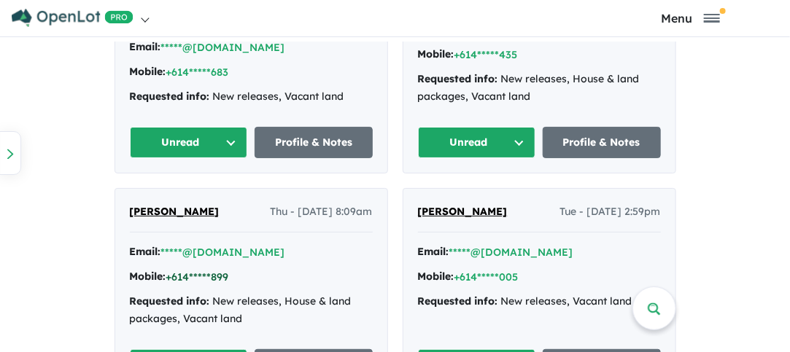
click at [215, 274] on button "+614*****899" at bounding box center [197, 277] width 63 height 15
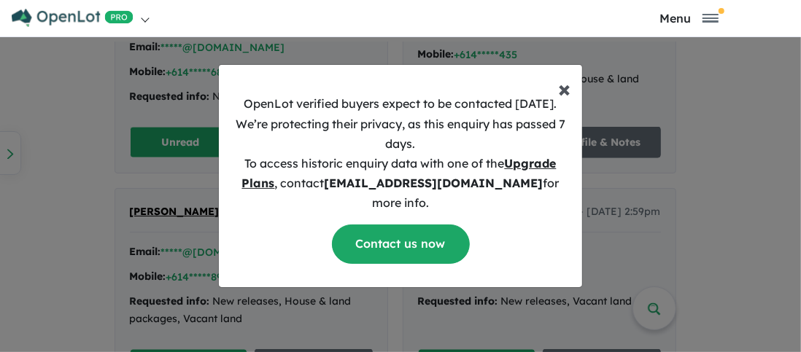
click at [565, 96] on span "×" at bounding box center [564, 88] width 12 height 29
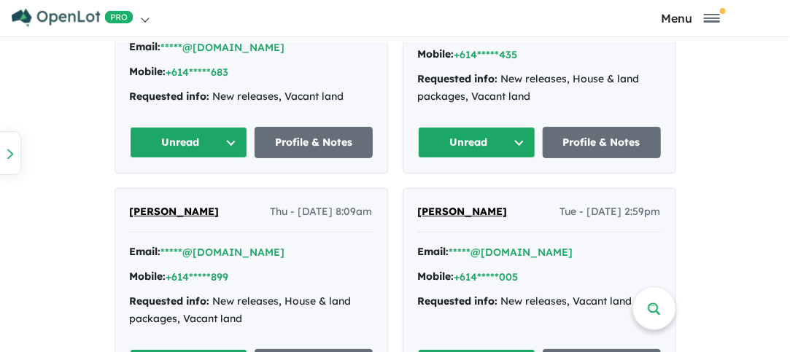
click at [190, 138] on button "Unread" at bounding box center [189, 142] width 118 height 31
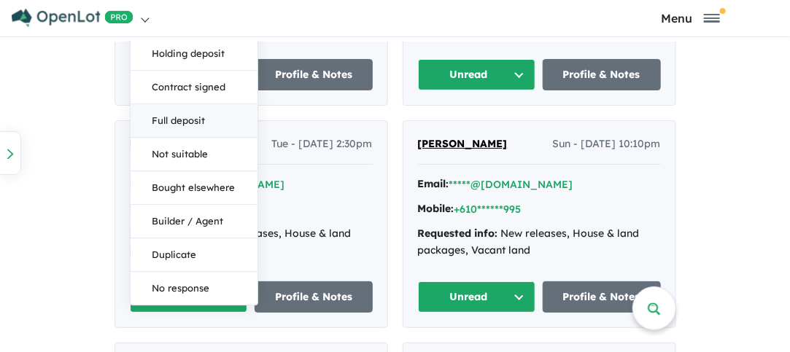
scroll to position [1344, 0]
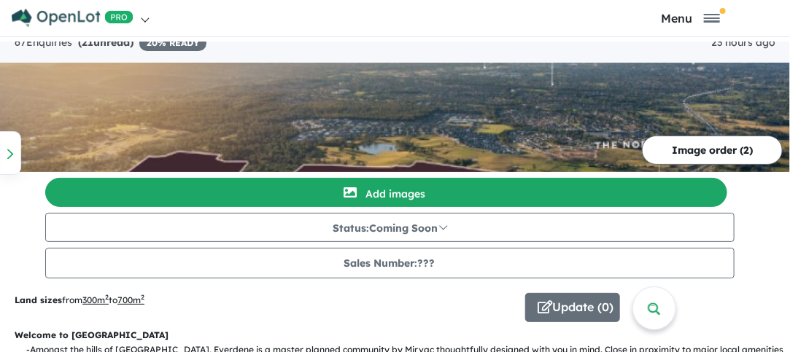
scroll to position [0, 0]
